Goal: Information Seeking & Learning: Check status

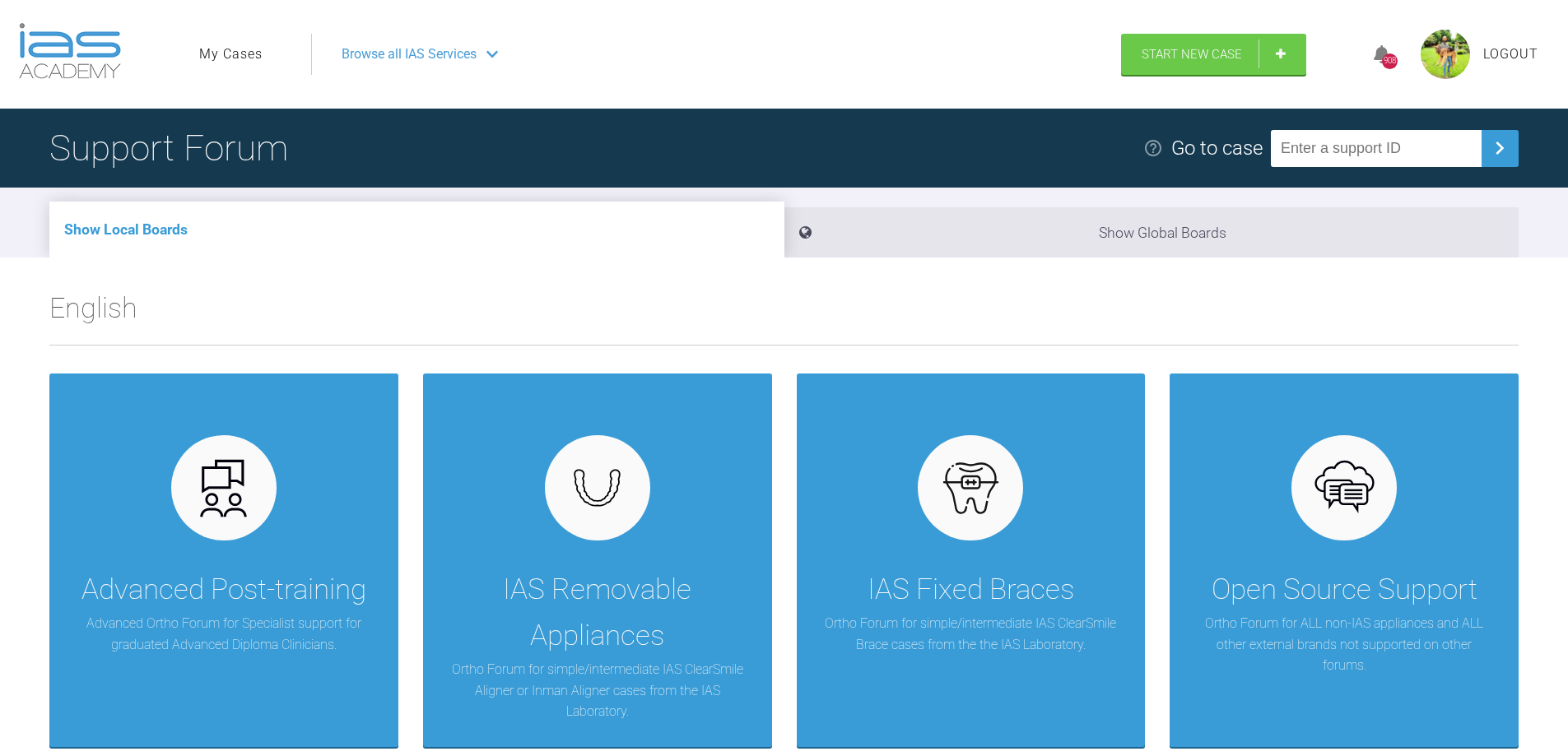
click at [235, 52] on link "My Cases" at bounding box center [231, 54] width 64 height 21
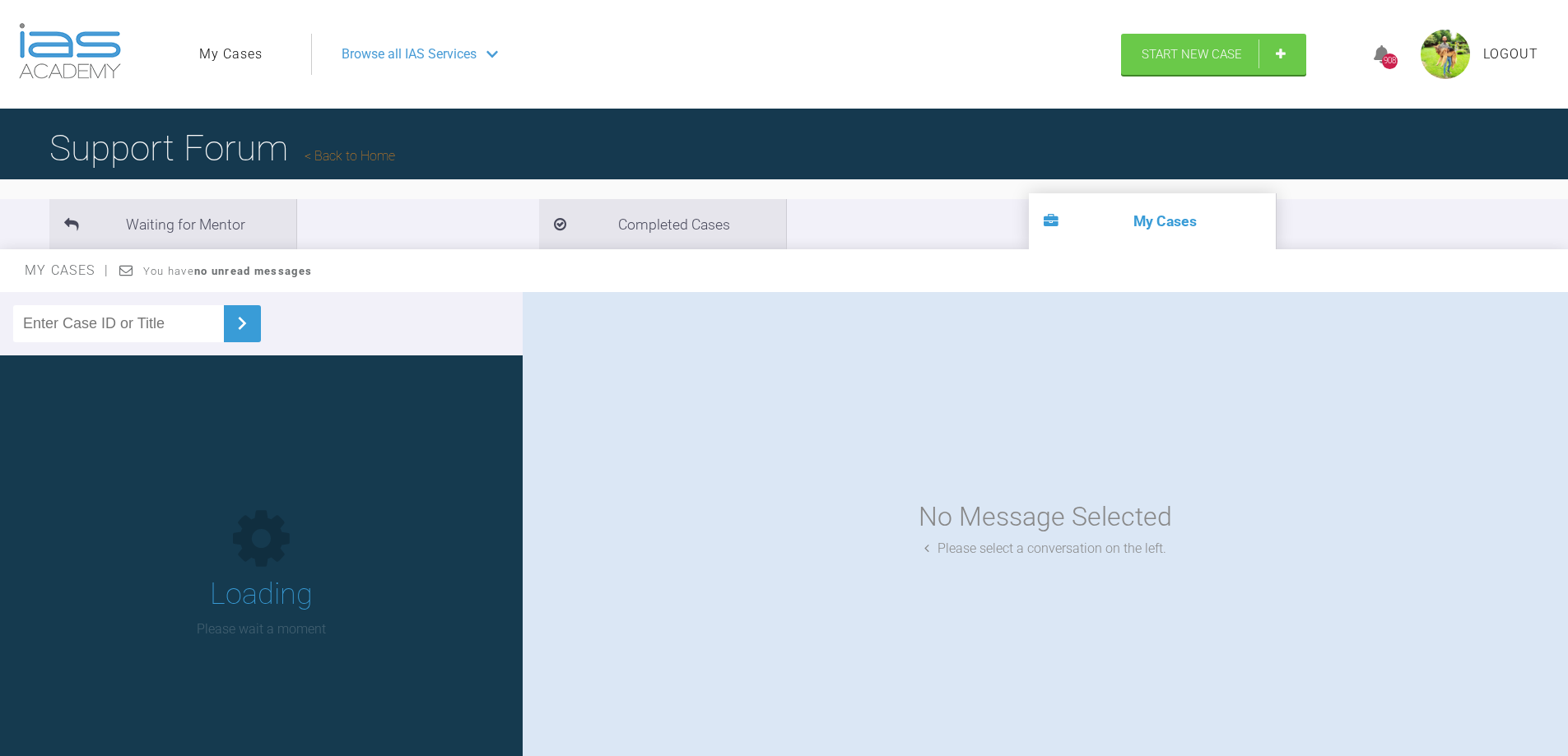
click at [130, 323] on input "text" at bounding box center [119, 324] width 211 height 37
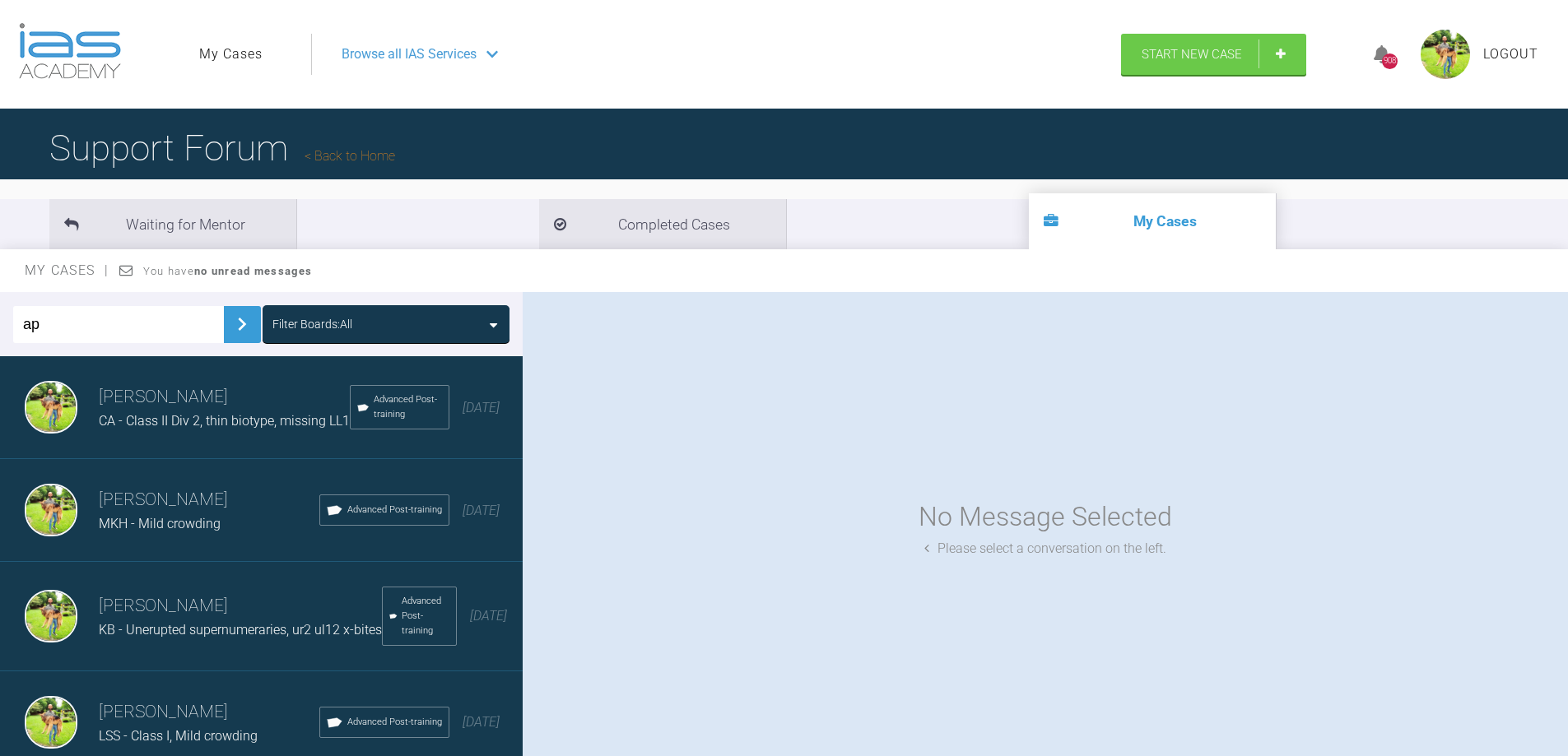
type input "ap"
click at [229, 323] on img at bounding box center [242, 324] width 26 height 26
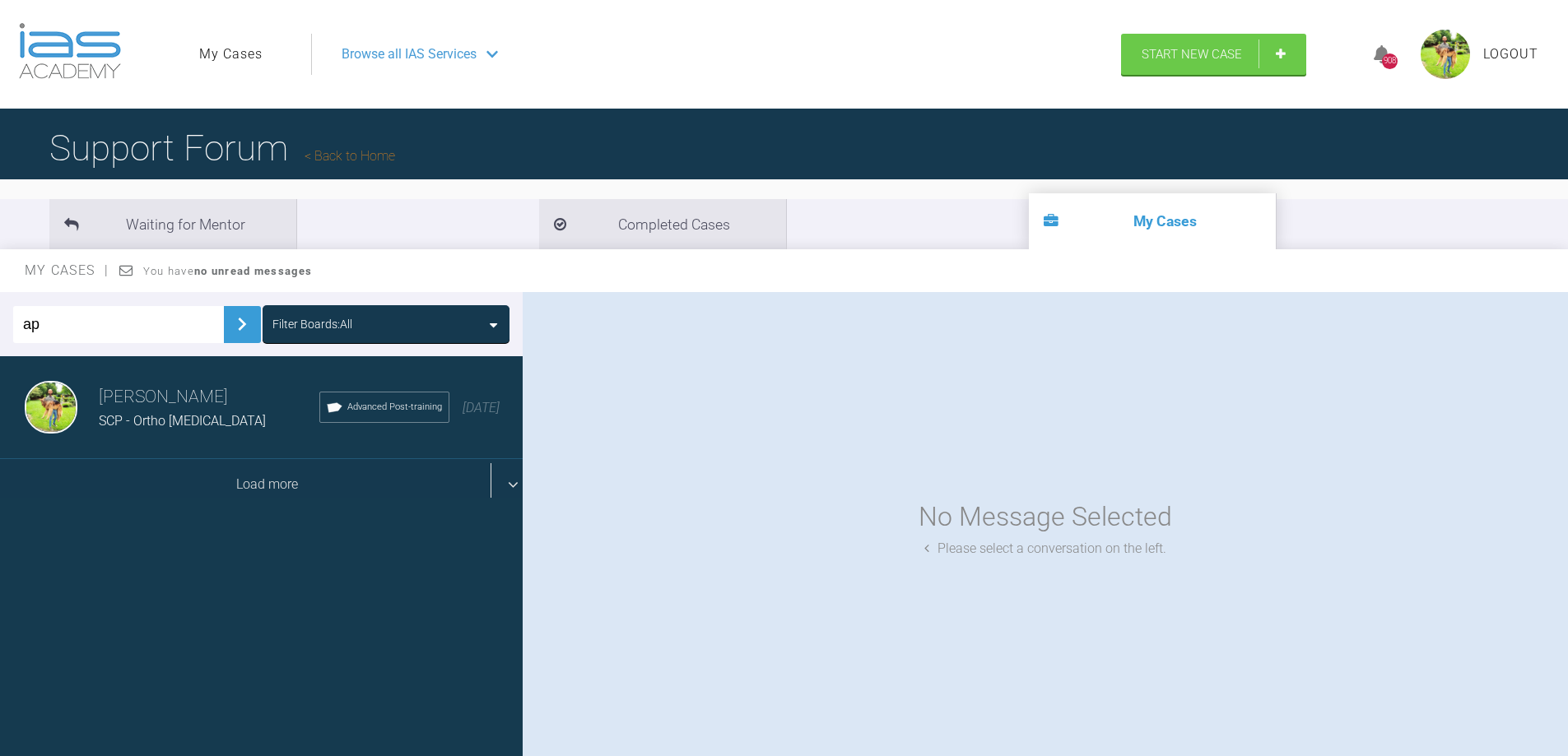
click at [265, 500] on div "Load more" at bounding box center [267, 484] width 535 height 51
click at [259, 491] on div "Load more" at bounding box center [267, 484] width 535 height 51
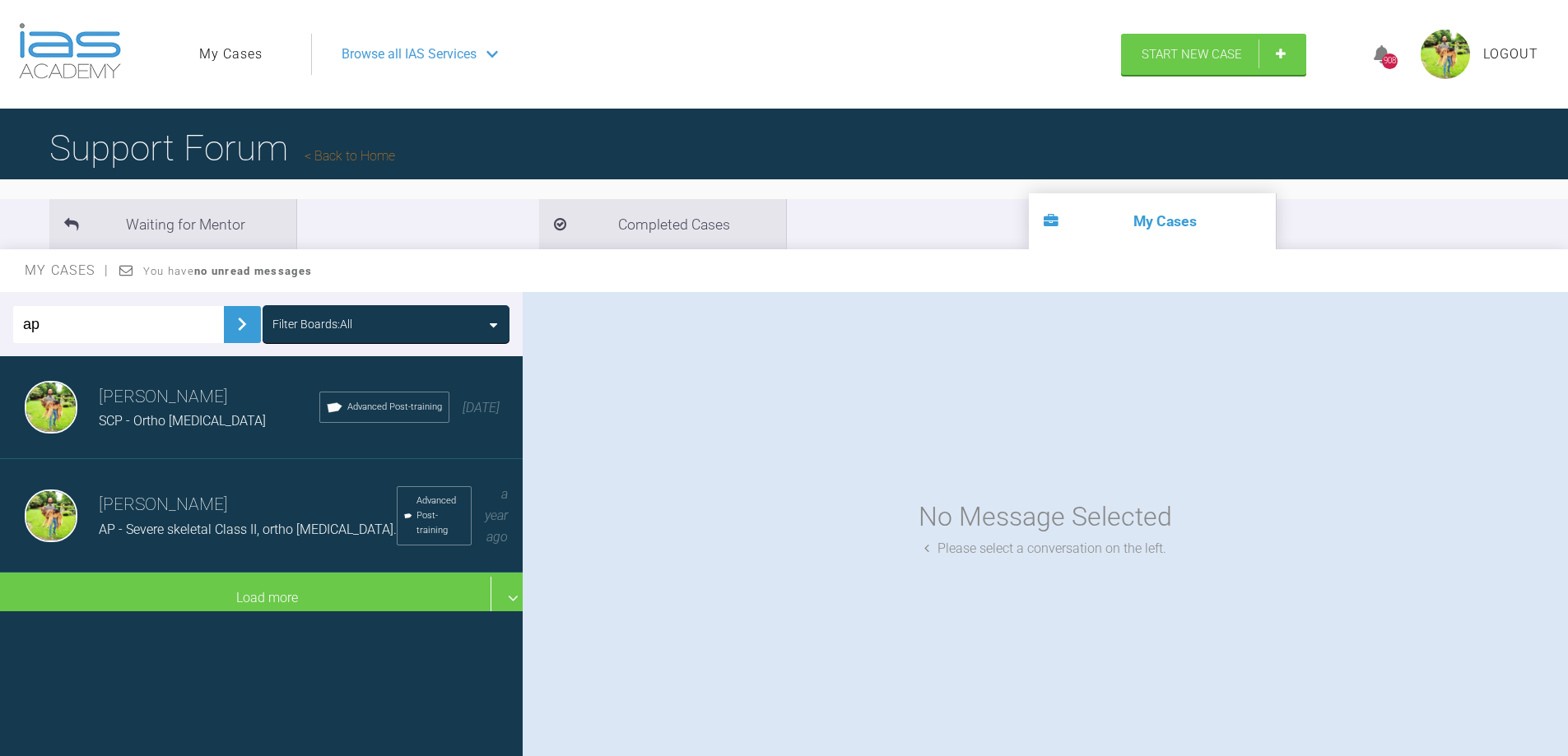
click at [224, 509] on h3 "Dipak Parmar" at bounding box center [248, 505] width 298 height 28
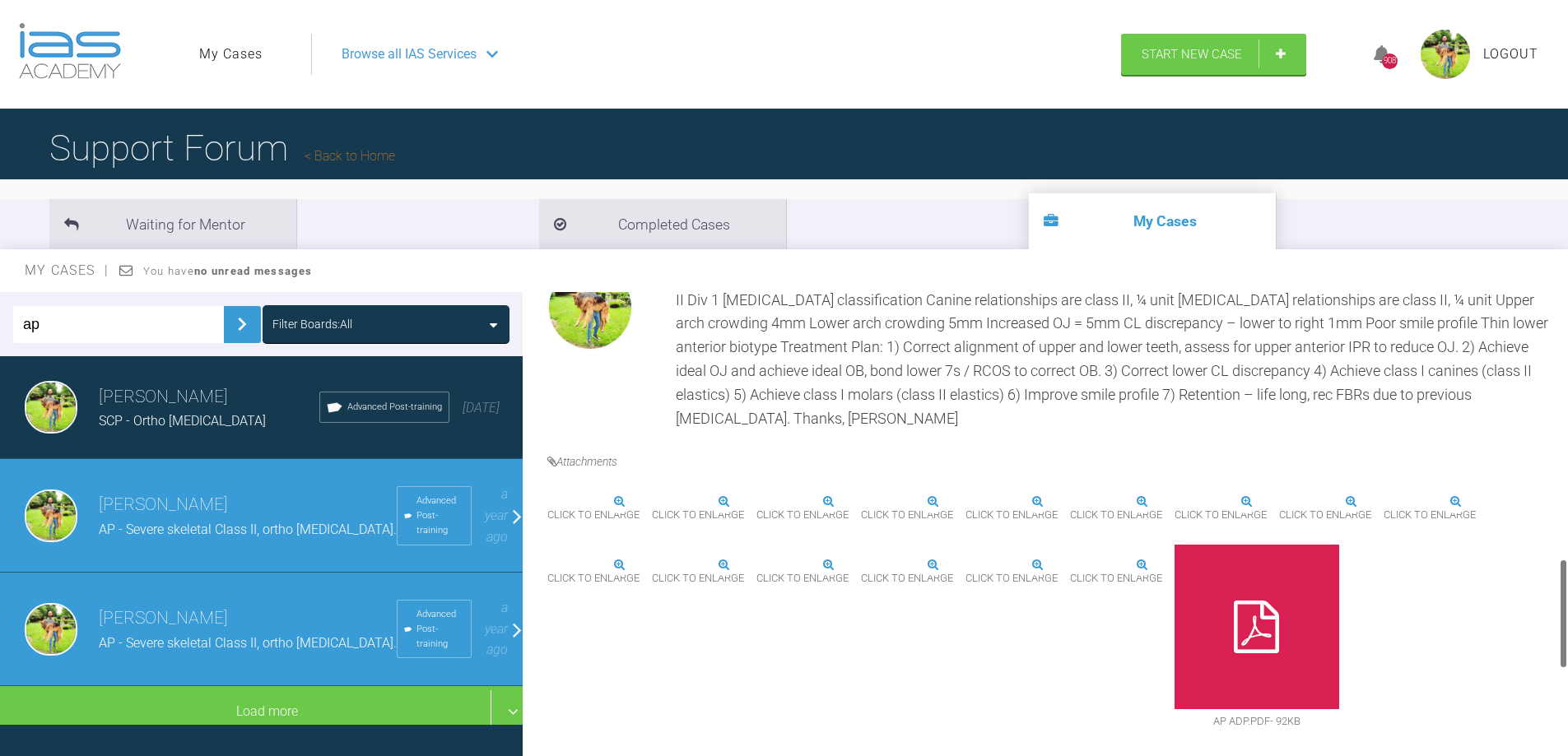
scroll to position [1152, 0]
click at [1175, 503] on img at bounding box center [1175, 503] width 0 height 0
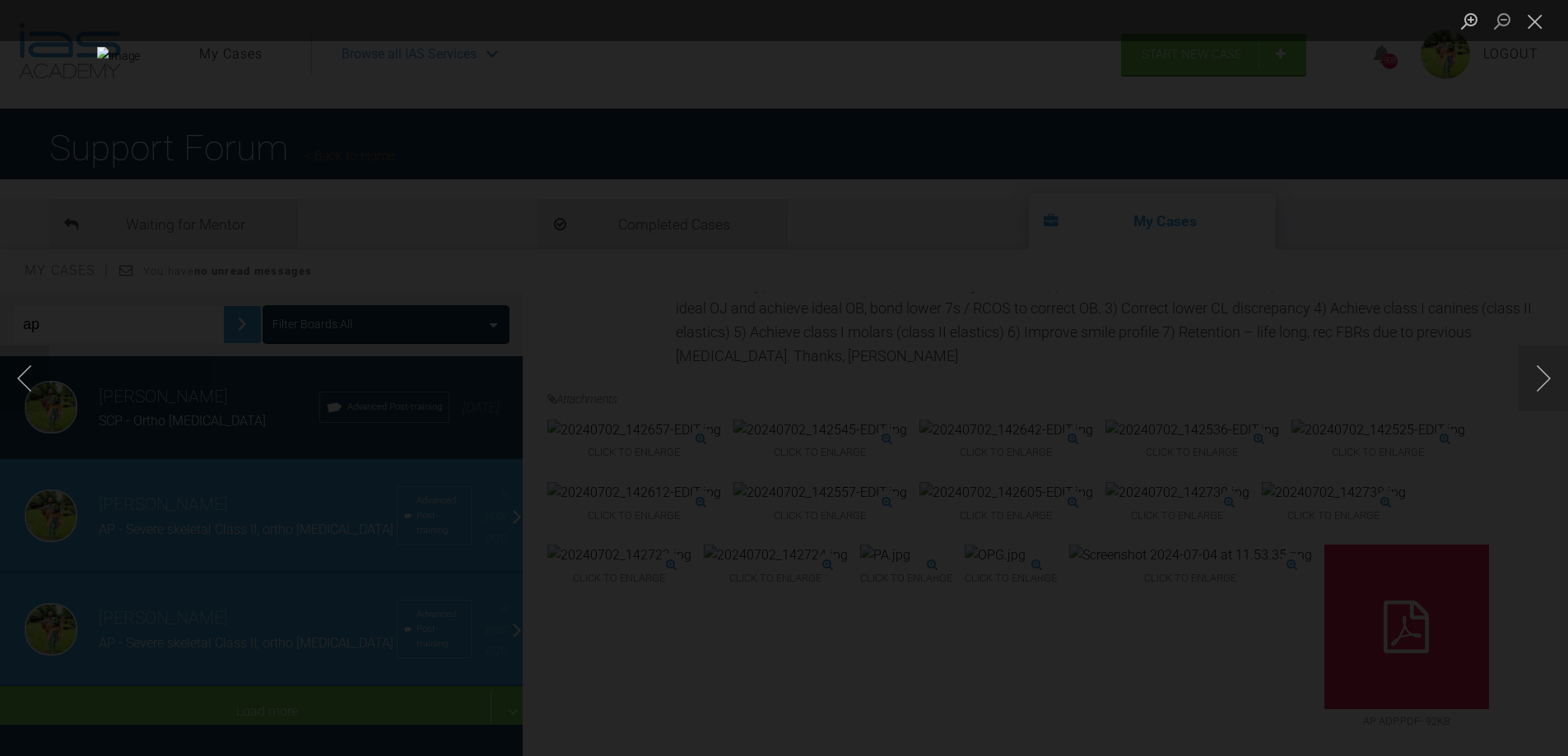
click at [1378, 264] on div "Lightbox" at bounding box center [784, 378] width 1568 height 756
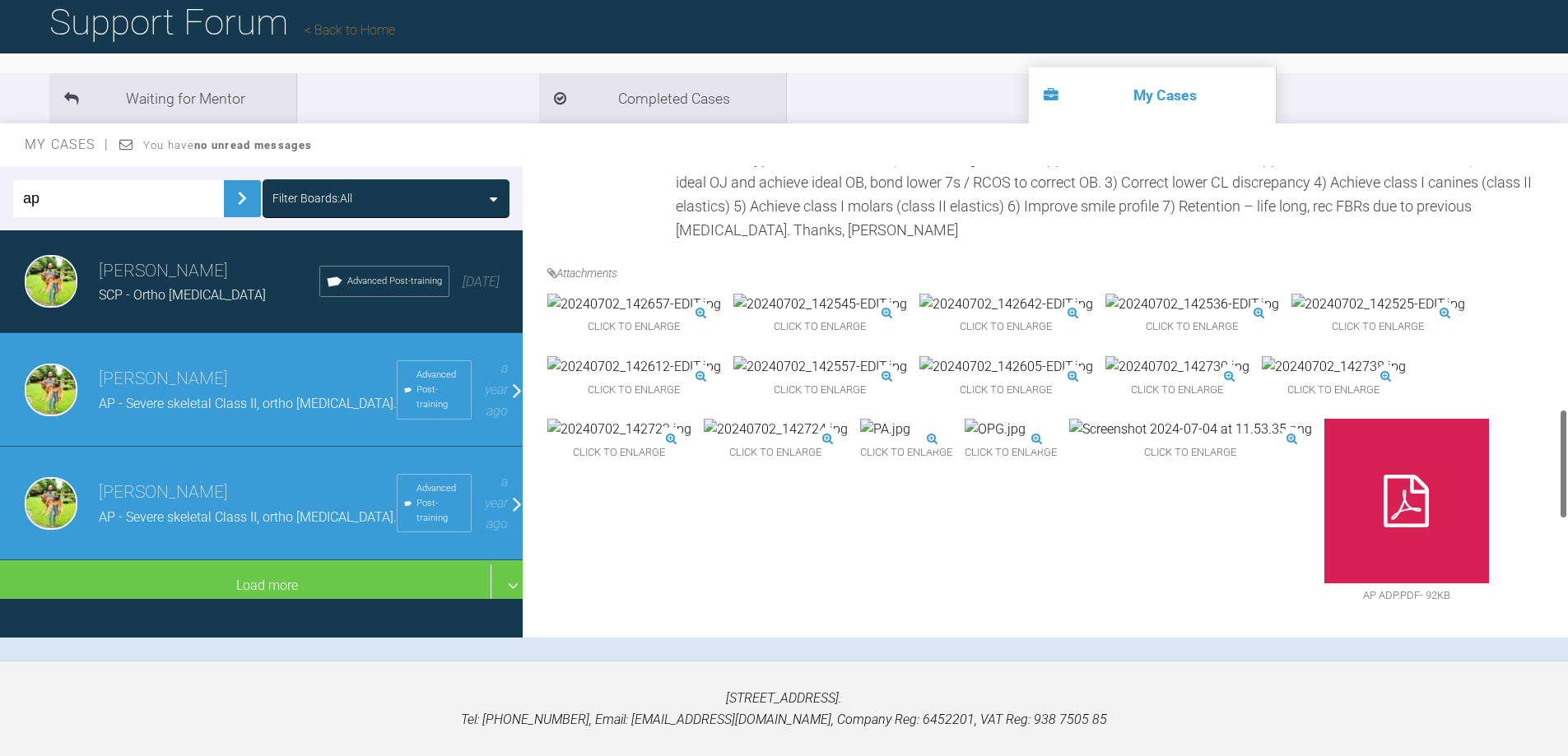
scroll to position [576, 0]
